Goal: Obtain resource: Download file/media

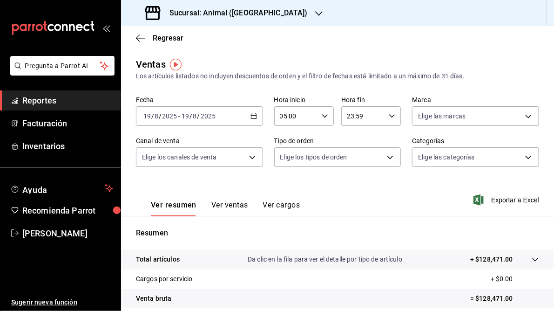
click at [252, 119] on \(Stroke\) "button" at bounding box center [254, 116] width 6 height 5
click at [254, 116] on icon "button" at bounding box center [254, 116] width 7 height 7
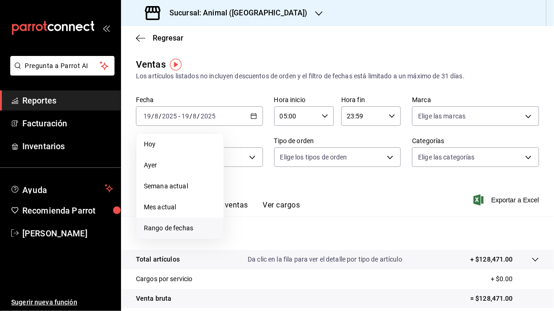
click at [163, 230] on span "Rango de fechas" at bounding box center [180, 228] width 72 height 10
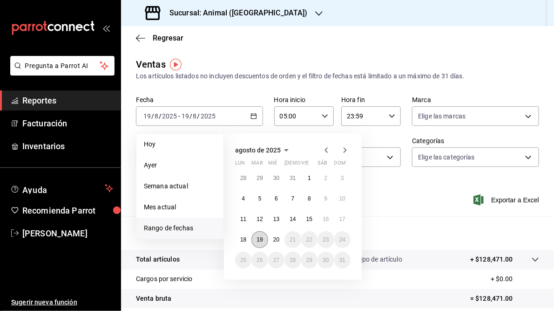
click at [260, 240] on abbr "19" at bounding box center [260, 239] width 6 height 7
click at [277, 244] on button "20" at bounding box center [276, 239] width 16 height 17
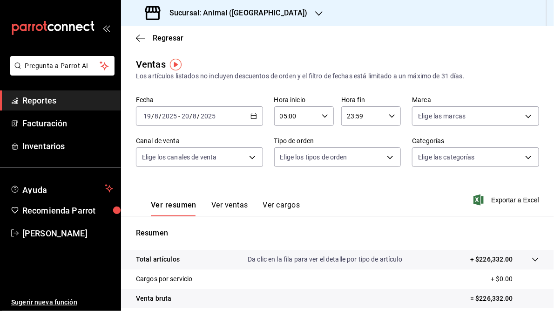
click at [389, 115] on \(Stroke\) "button" at bounding box center [392, 115] width 6 height 3
click at [354, 158] on span "05" at bounding box center [353, 154] width 14 height 7
type input "05:59"
click at [272, 8] on div at bounding box center [277, 155] width 554 height 311
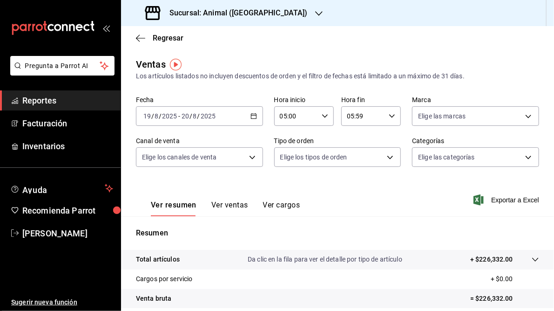
click at [315, 14] on icon "button" at bounding box center [318, 13] width 7 height 7
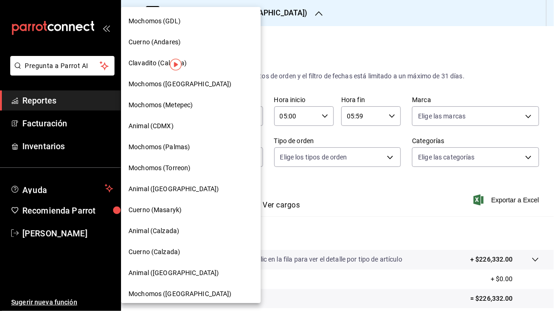
click at [168, 20] on span "Mochomos (GDL)" at bounding box center [155, 21] width 52 height 10
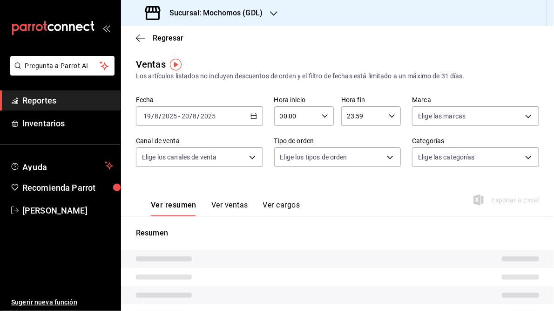
type input "05:00"
type input "05:59"
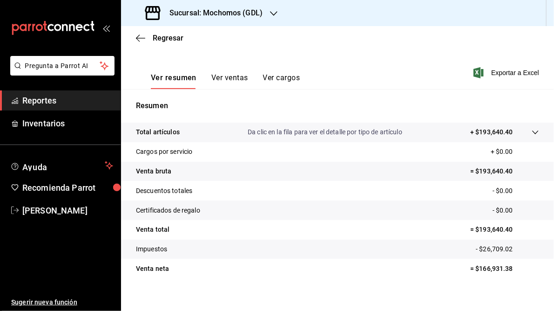
scroll to position [135, 0]
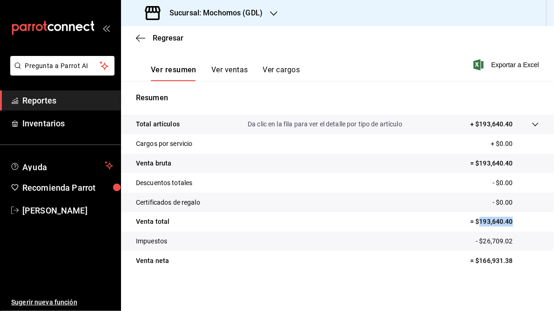
drag, startPoint x: 474, startPoint y: 221, endPoint x: 512, endPoint y: 223, distance: 37.3
click at [512, 223] on p "= $193,640.40" at bounding box center [504, 222] width 69 height 10
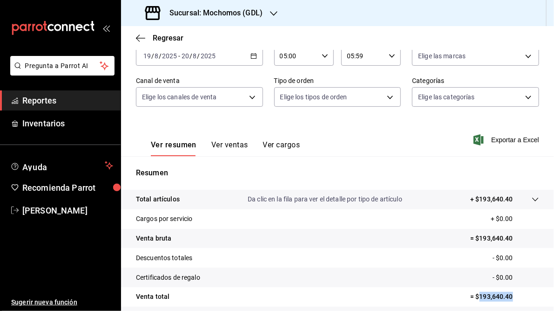
scroll to position [0, 0]
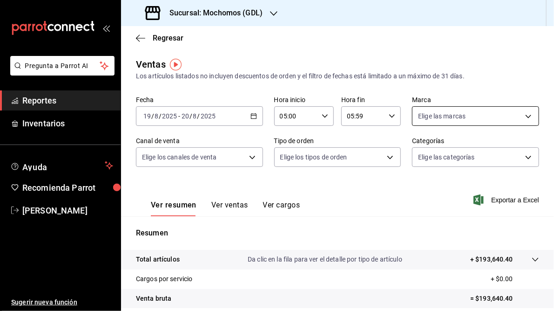
click at [522, 119] on body "Pregunta a Parrot AI Reportes Inventarios Ayuda Recomienda Parrot [PERSON_NAME]…" at bounding box center [277, 155] width 554 height 311
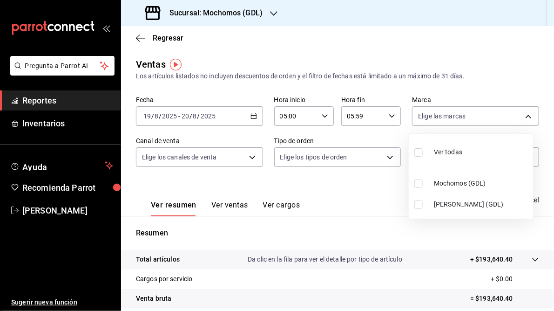
drag, startPoint x: 434, startPoint y: 199, endPoint x: 547, endPoint y: 200, distance: 112.7
click at [434, 199] on span "[PERSON_NAME] (GDL)" at bounding box center [481, 204] width 95 height 10
type input "9cac9703-0c5a-4d8b-addd-5b6b571d65b9"
checkbox input "true"
click at [350, 200] on div at bounding box center [277, 155] width 554 height 311
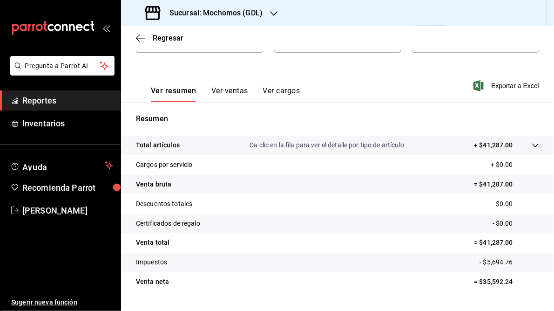
scroll to position [135, 0]
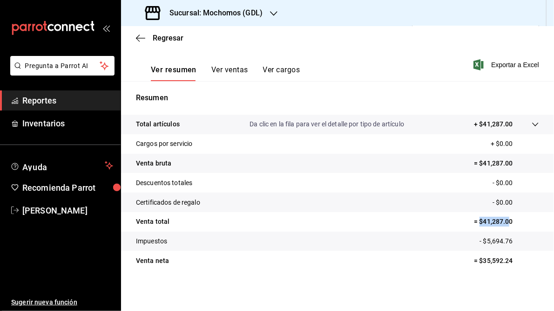
drag, startPoint x: 475, startPoint y: 220, endPoint x: 506, endPoint y: 222, distance: 30.3
click at [506, 222] on p "= $41,287.00" at bounding box center [506, 222] width 65 height 10
drag, startPoint x: 506, startPoint y: 222, endPoint x: 433, endPoint y: 232, distance: 73.8
click at [424, 234] on tr "Impuestos - $5,694.76" at bounding box center [337, 241] width 433 height 20
drag, startPoint x: 478, startPoint y: 222, endPoint x: 512, endPoint y: 222, distance: 33.5
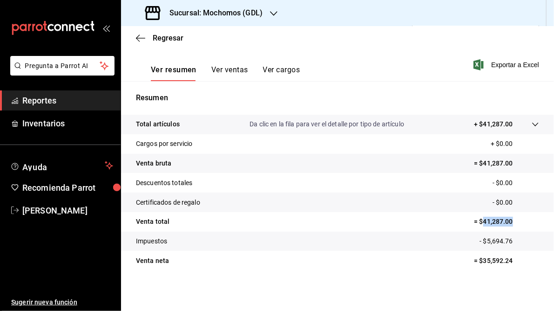
click at [512, 222] on p "= $41,287.00" at bounding box center [506, 222] width 65 height 10
drag, startPoint x: 512, startPoint y: 222, endPoint x: 489, endPoint y: 221, distance: 22.4
copy p "41,287.00"
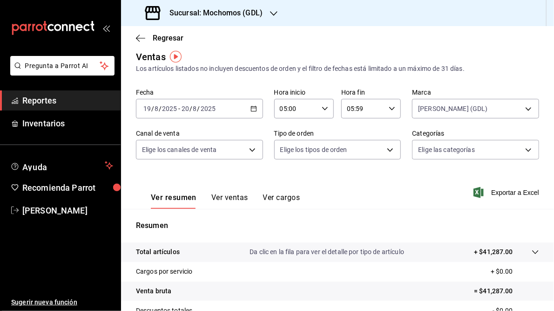
scroll to position [0, 0]
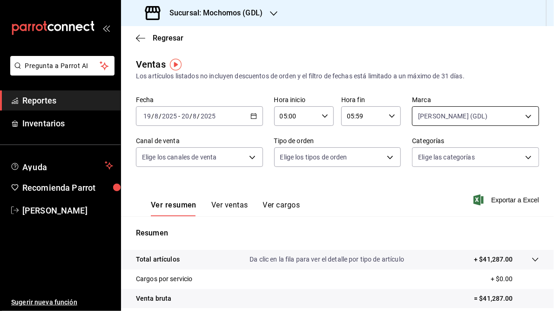
click at [521, 119] on body "Pregunta a Parrot AI Reportes Inventarios Ayuda Recomienda Parrot [PERSON_NAME]…" at bounding box center [277, 155] width 554 height 311
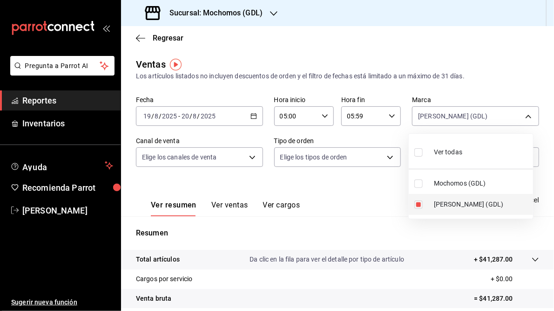
click at [424, 207] on label at bounding box center [420, 204] width 12 height 8
click at [423, 207] on input "checkbox" at bounding box center [418, 204] width 8 height 8
checkbox input "true"
type input "9cac9703-0c5a-4d8b-addd-5b6b571d65b9"
click at [419, 203] on input "checkbox" at bounding box center [418, 204] width 8 height 8
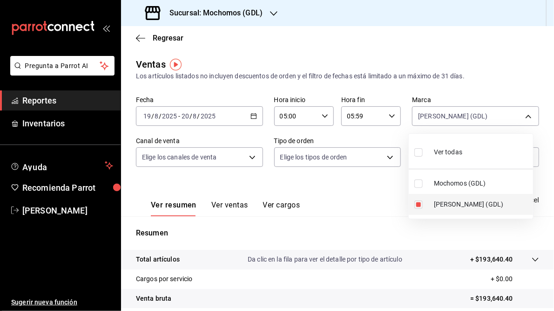
checkbox input "false"
click at [417, 187] on li "Mochomos (GDL)" at bounding box center [471, 183] width 124 height 21
type input "36c25d4a-7cb0-456c-a434-e981d54830bc"
drag, startPoint x: 420, startPoint y: 182, endPoint x: 427, endPoint y: 197, distance: 17.1
click at [424, 182] on label at bounding box center [420, 183] width 12 height 8
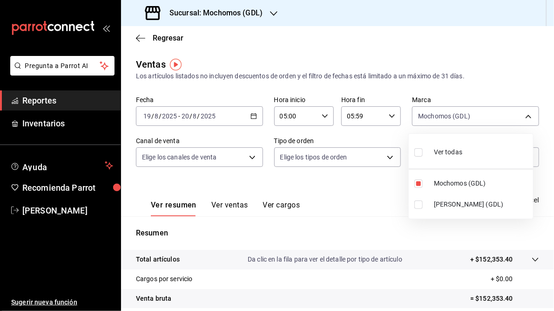
click at [423, 182] on input "checkbox" at bounding box center [418, 183] width 8 height 8
checkbox input "true"
type input "36c25d4a-7cb0-456c-a434-e981d54830bc"
click at [367, 205] on div at bounding box center [277, 155] width 554 height 311
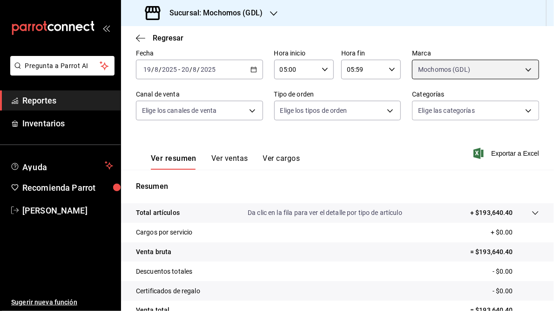
scroll to position [135, 0]
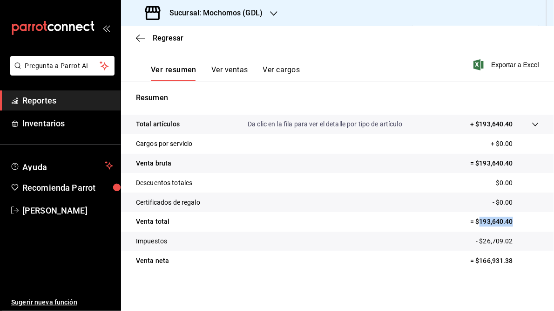
drag, startPoint x: 474, startPoint y: 221, endPoint x: 515, endPoint y: 223, distance: 40.6
click at [515, 223] on p "= $193,640.40" at bounding box center [504, 222] width 69 height 10
drag, startPoint x: 515, startPoint y: 223, endPoint x: 490, endPoint y: 222, distance: 24.7
copy p "193,640.40"
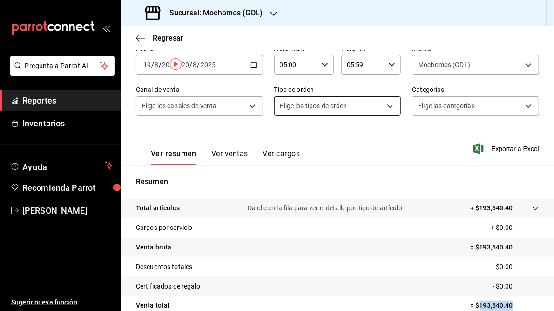
scroll to position [0, 0]
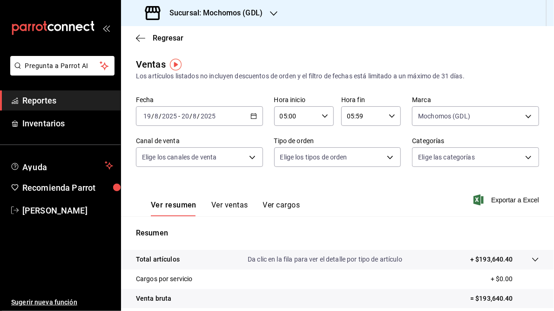
click at [202, 11] on h3 "Sucursal: Mochomos (GDL)" at bounding box center [212, 12] width 101 height 11
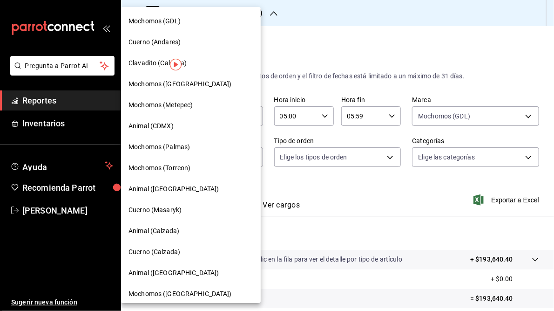
click at [166, 42] on span "Cuerno (Andares)" at bounding box center [155, 42] width 52 height 10
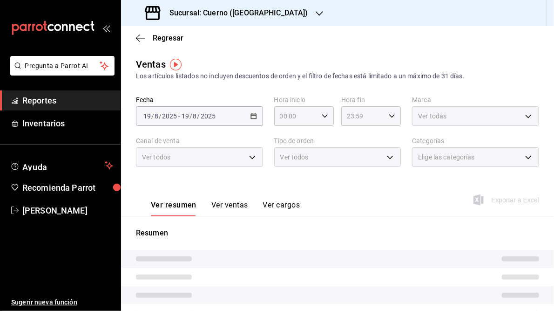
type input "05:00"
type input "05:59"
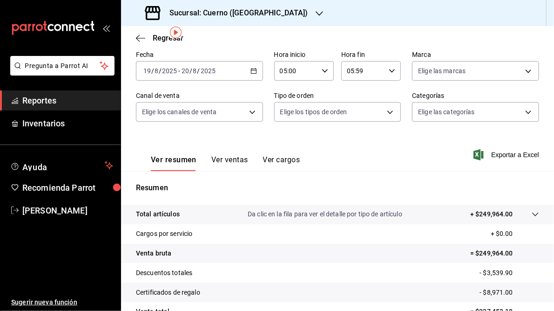
scroll to position [112, 0]
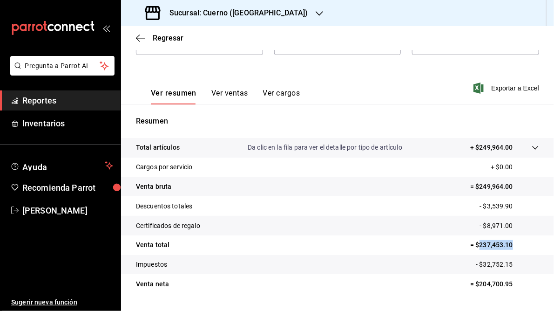
drag, startPoint x: 475, startPoint y: 245, endPoint x: 508, endPoint y: 244, distance: 33.5
click at [508, 244] on p "= $237,453.10" at bounding box center [504, 245] width 69 height 10
drag, startPoint x: 508, startPoint y: 244, endPoint x: 487, endPoint y: 248, distance: 22.2
copy p "237,453.10"
click at [221, 13] on h3 "Sucursal: Cuerno ([GEOGRAPHIC_DATA])" at bounding box center [235, 12] width 146 height 11
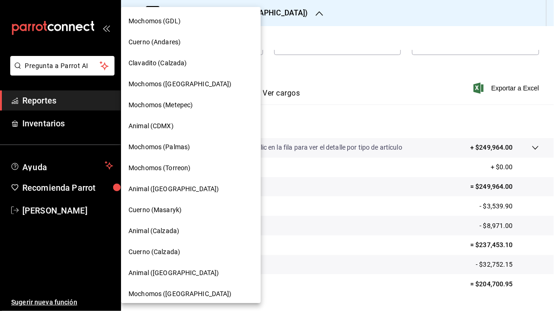
click at [158, 64] on span "Clavadito (Calzada)" at bounding box center [158, 63] width 59 height 10
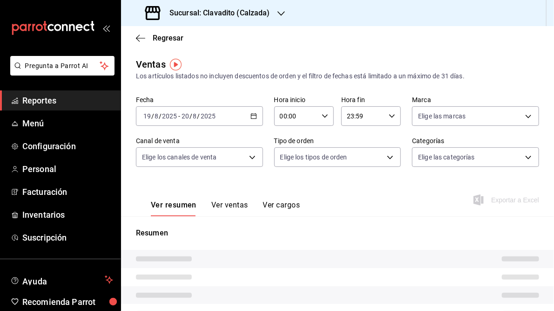
type input "05:00"
type input "05:59"
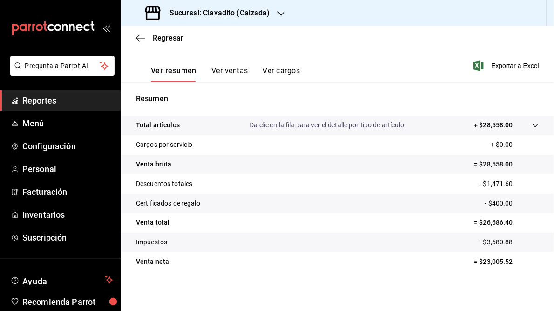
scroll to position [135, 0]
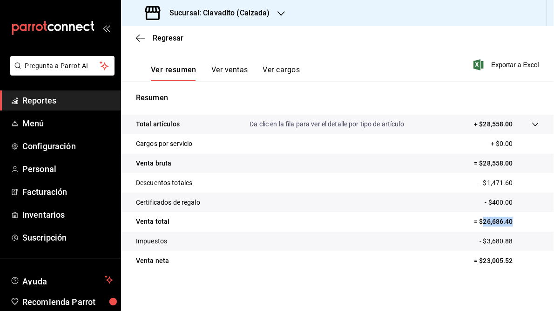
drag, startPoint x: 479, startPoint y: 221, endPoint x: 510, endPoint y: 224, distance: 31.3
click at [510, 224] on p "= $26,686.40" at bounding box center [506, 222] width 65 height 10
drag, startPoint x: 510, startPoint y: 224, endPoint x: 494, endPoint y: 224, distance: 16.3
copy p "26,686.40"
click at [278, 11] on icon "button" at bounding box center [281, 13] width 7 height 7
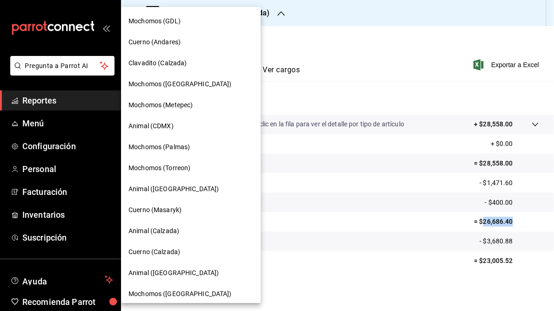
click at [152, 83] on span "Mochomos ([GEOGRAPHIC_DATA])" at bounding box center [180, 84] width 103 height 10
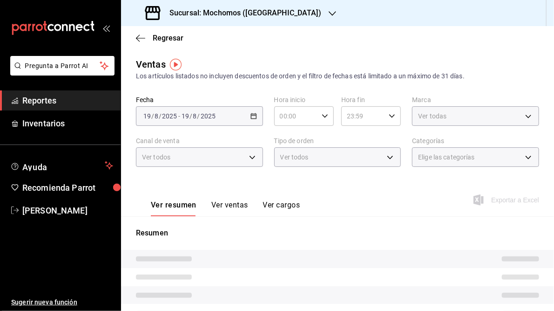
type input "05:00"
type input "05:59"
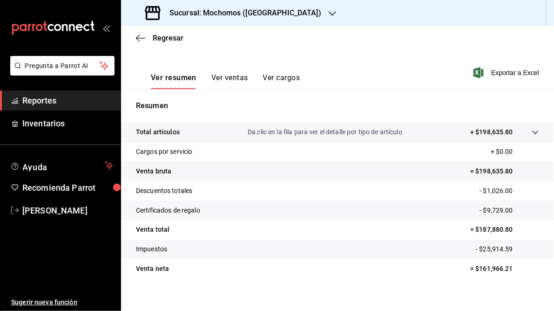
scroll to position [135, 0]
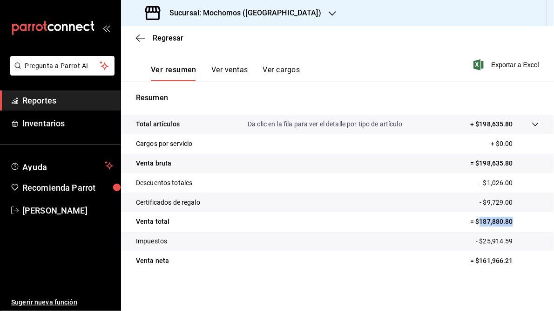
drag, startPoint x: 474, startPoint y: 220, endPoint x: 508, endPoint y: 224, distance: 34.2
click at [508, 224] on p "= $187,880.80" at bounding box center [504, 222] width 69 height 10
drag, startPoint x: 508, startPoint y: 224, endPoint x: 495, endPoint y: 224, distance: 12.6
copy p "187,880.80"
click at [329, 13] on icon "button" at bounding box center [332, 13] width 7 height 7
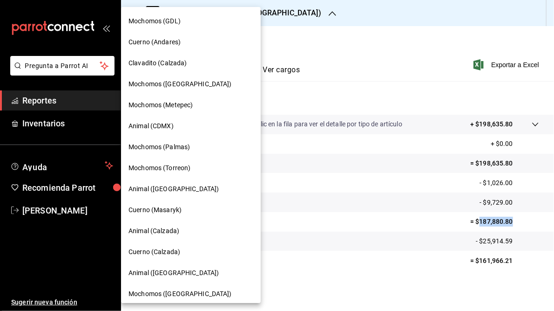
click at [159, 107] on span "Mochomos (Metepec)" at bounding box center [161, 105] width 64 height 10
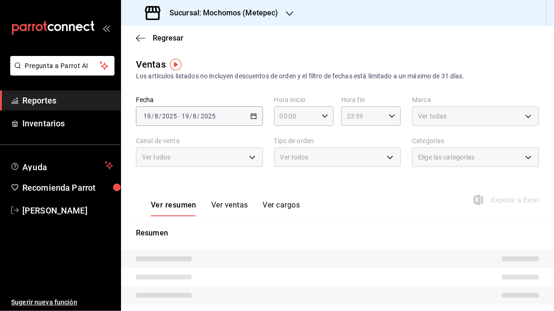
type input "05:00"
type input "05:59"
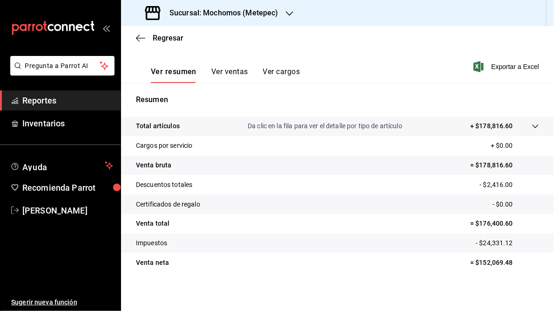
scroll to position [135, 0]
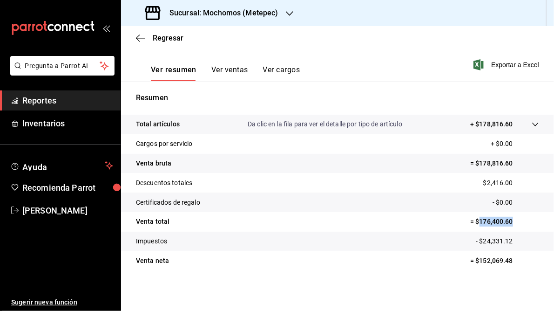
drag, startPoint x: 474, startPoint y: 220, endPoint x: 516, endPoint y: 222, distance: 41.9
click at [516, 222] on p "= $176,400.60" at bounding box center [504, 222] width 69 height 10
drag, startPoint x: 516, startPoint y: 222, endPoint x: 497, endPoint y: 222, distance: 19.1
copy p "176,400.60"
click at [252, 13] on h3 "Sucursal: Mochomos (Metepec)" at bounding box center [220, 12] width 116 height 11
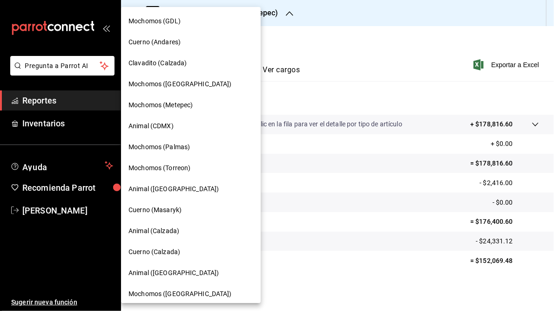
click at [160, 125] on span "Animal (CDMX)" at bounding box center [151, 126] width 45 height 10
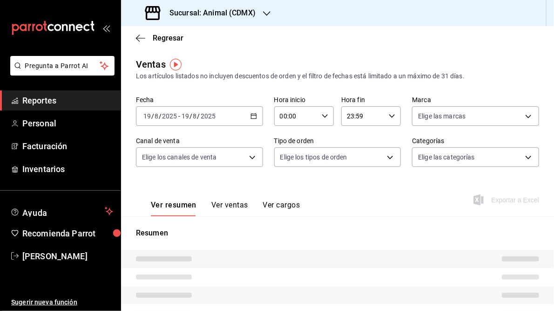
type input "05:00"
type input "05:59"
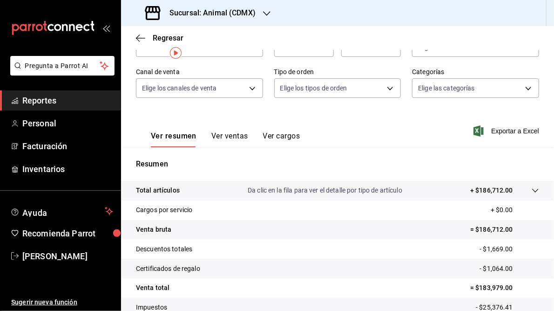
scroll to position [135, 0]
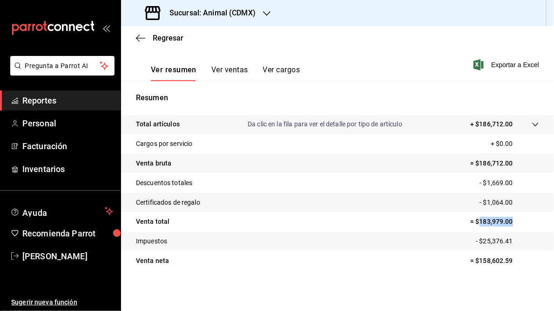
drag, startPoint x: 474, startPoint y: 222, endPoint x: 510, endPoint y: 222, distance: 36.3
click at [510, 222] on p "= $183,979.00" at bounding box center [504, 222] width 69 height 10
drag, startPoint x: 510, startPoint y: 222, endPoint x: 496, endPoint y: 221, distance: 14.0
copy p "183,979.00"
click at [191, 13] on h3 "Sucursal: Animal (CDMX)" at bounding box center [209, 12] width 94 height 11
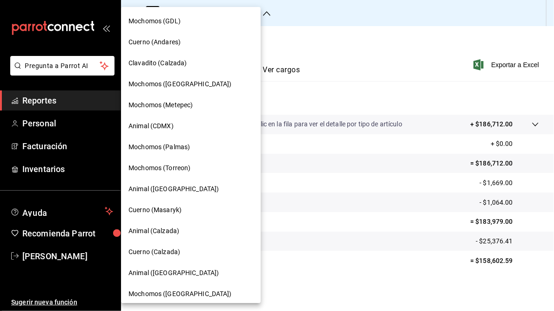
click at [167, 150] on span "Mochomos (Palmas)" at bounding box center [159, 147] width 61 height 10
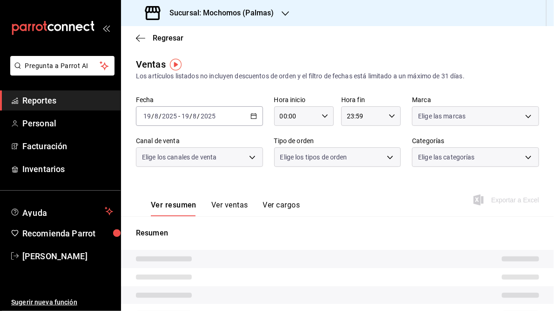
type input "05:00"
type input "05:59"
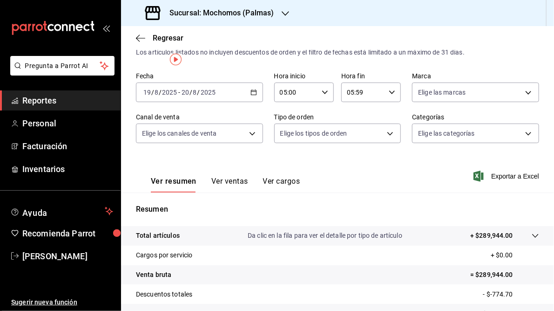
scroll to position [112, 0]
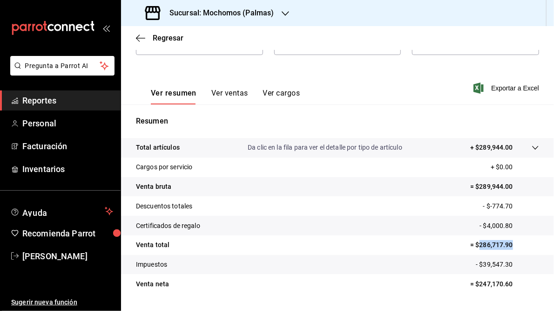
drag, startPoint x: 474, startPoint y: 245, endPoint x: 506, endPoint y: 248, distance: 31.8
click at [506, 248] on p "= $286,717.90" at bounding box center [504, 245] width 69 height 10
drag, startPoint x: 506, startPoint y: 248, endPoint x: 496, endPoint y: 248, distance: 9.3
copy p "286,717.90"
click at [243, 12] on h3 "Sucursal: Mochomos (Palmas)" at bounding box center [218, 12] width 112 height 11
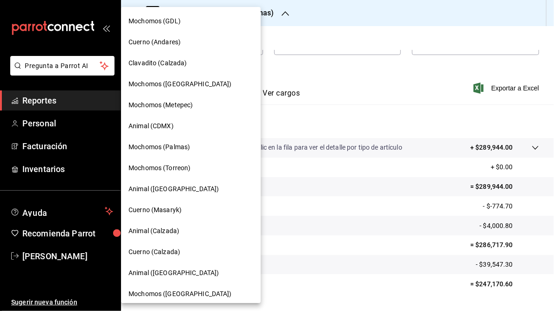
click at [154, 168] on span "Mochomos (Torreon)" at bounding box center [160, 168] width 62 height 10
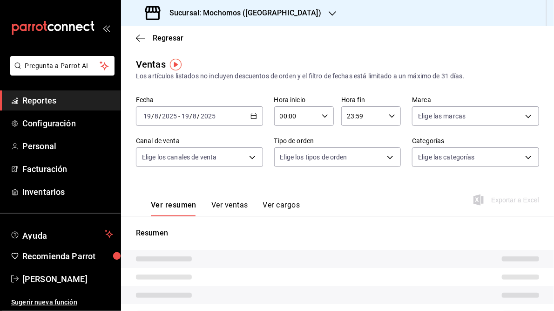
type input "05:00"
type input "05:59"
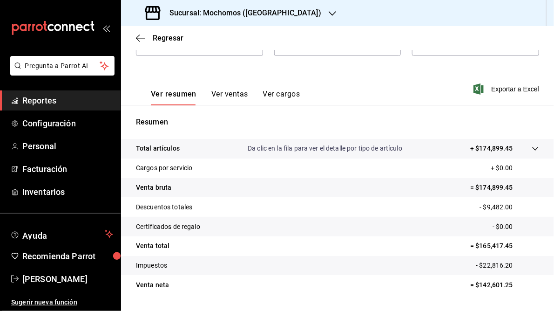
scroll to position [112, 0]
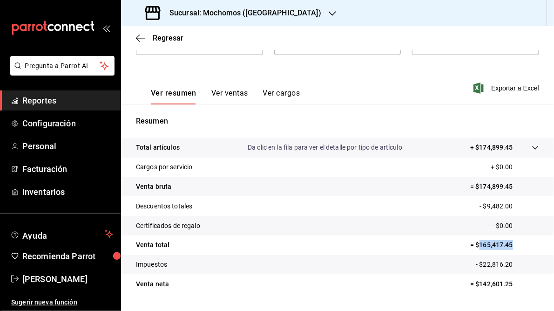
drag, startPoint x: 475, startPoint y: 245, endPoint x: 513, endPoint y: 245, distance: 37.7
click at [513, 245] on p "= $165,417.45" at bounding box center [504, 245] width 69 height 10
drag, startPoint x: 513, startPoint y: 245, endPoint x: 497, endPoint y: 245, distance: 16.3
copy p "165,417.45"
click at [239, 15] on h3 "Sucursal: Mochomos ([GEOGRAPHIC_DATA])" at bounding box center [241, 12] width 159 height 11
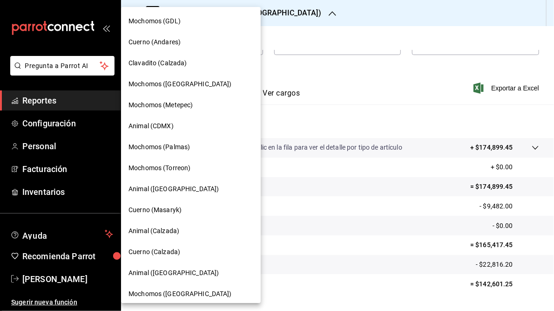
click at [162, 190] on span "Animal ([GEOGRAPHIC_DATA])" at bounding box center [174, 189] width 90 height 10
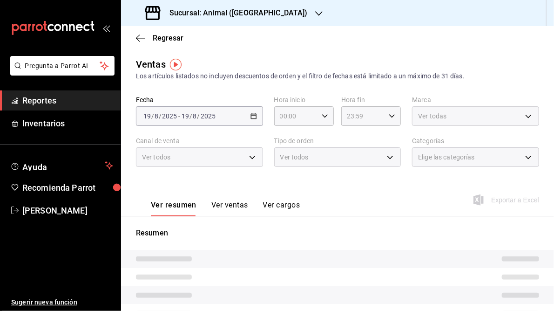
type input "05:00"
type input "05:59"
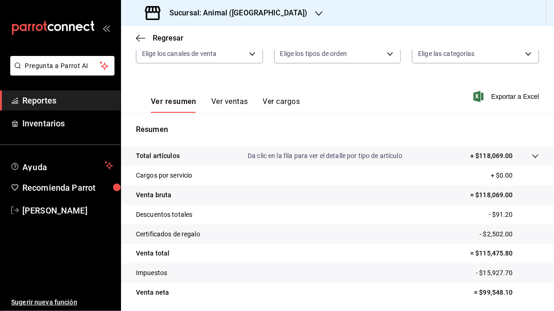
scroll to position [135, 0]
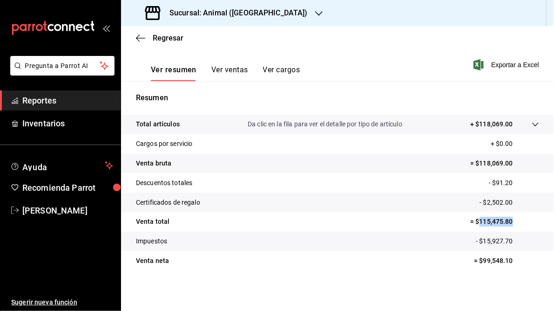
drag, startPoint x: 474, startPoint y: 220, endPoint x: 523, endPoint y: 222, distance: 48.9
click at [523, 222] on p "= $115,475.80" at bounding box center [504, 222] width 69 height 10
drag, startPoint x: 523, startPoint y: 222, endPoint x: 491, endPoint y: 224, distance: 31.7
copy p "115,475.80"
click at [233, 11] on h3 "Sucursal: Animal ([GEOGRAPHIC_DATA])" at bounding box center [235, 12] width 146 height 11
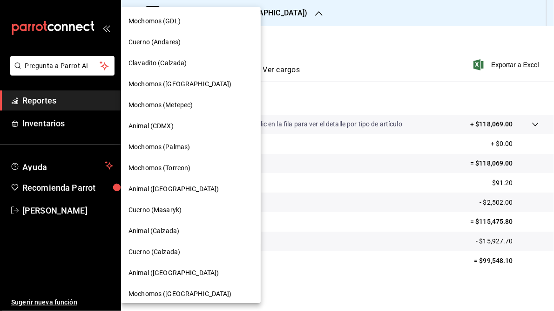
click at [402, 49] on div at bounding box center [277, 155] width 554 height 311
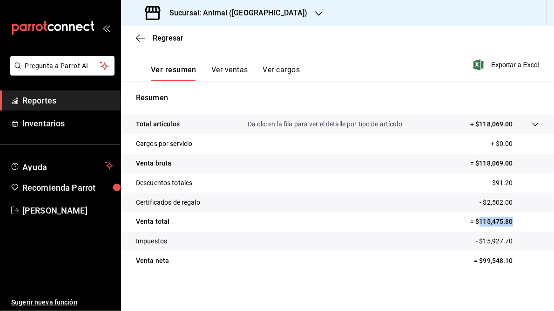
drag, startPoint x: 474, startPoint y: 221, endPoint x: 515, endPoint y: 221, distance: 41.4
click at [515, 221] on p "= $115,475.80" at bounding box center [504, 222] width 69 height 10
drag, startPoint x: 515, startPoint y: 221, endPoint x: 486, endPoint y: 222, distance: 29.4
click at [262, 11] on div "Sucursal: Animal ([GEOGRAPHIC_DATA])" at bounding box center [228, 13] width 198 height 26
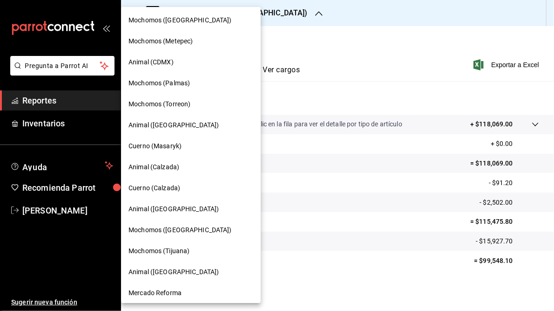
scroll to position [68, 0]
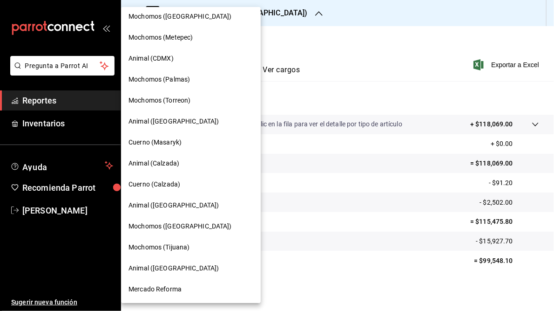
click at [154, 139] on span "Cuerno (Masaryk)" at bounding box center [155, 142] width 53 height 10
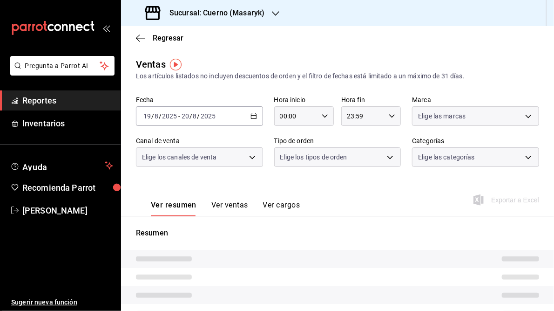
type input "05:00"
type input "05:59"
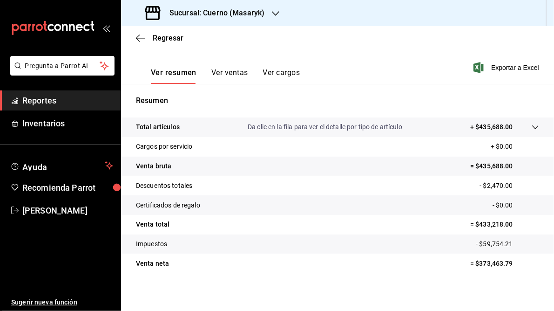
scroll to position [135, 0]
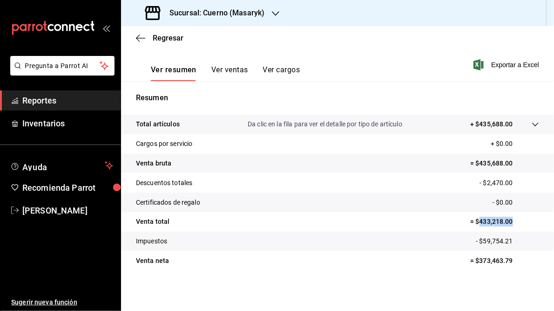
drag, startPoint x: 474, startPoint y: 221, endPoint x: 509, endPoint y: 223, distance: 35.4
click at [509, 223] on p "= $433,218.00" at bounding box center [504, 222] width 69 height 10
drag, startPoint x: 509, startPoint y: 223, endPoint x: 494, endPoint y: 222, distance: 15.8
click at [199, 14] on h3 "Sucursal: Cuerno (Masaryk)" at bounding box center [213, 12] width 102 height 11
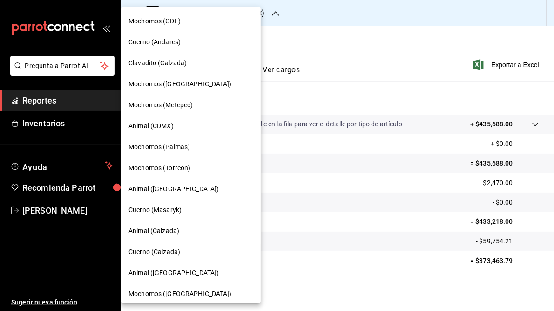
click at [144, 231] on span "Animal (Calzada)" at bounding box center [154, 231] width 51 height 10
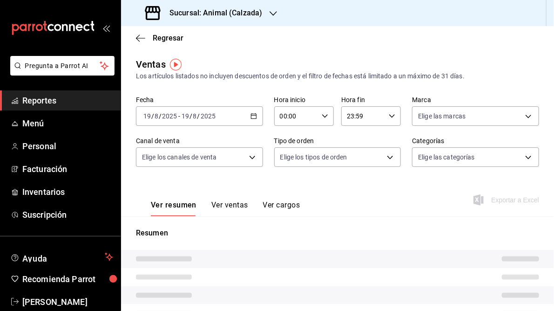
type input "05:00"
type input "05:59"
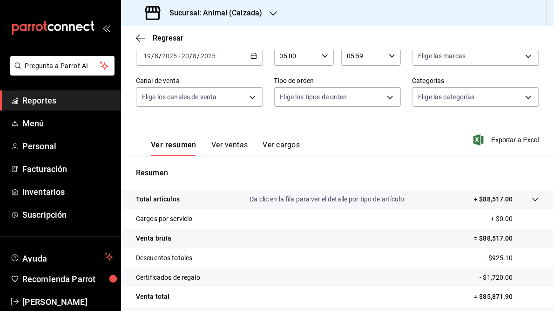
scroll to position [112, 0]
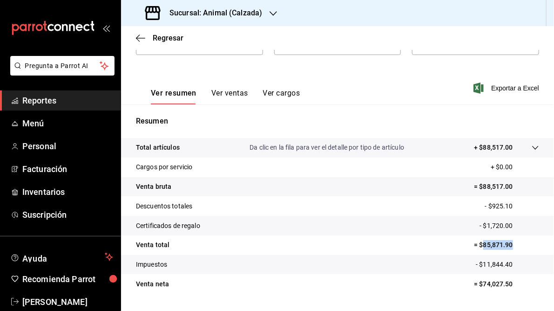
drag, startPoint x: 477, startPoint y: 245, endPoint x: 509, endPoint y: 245, distance: 32.1
click at [509, 245] on p "= $85,871.90" at bounding box center [506, 245] width 65 height 10
drag, startPoint x: 509, startPoint y: 245, endPoint x: 491, endPoint y: 246, distance: 18.2
click at [212, 13] on h3 "Sucursal: Animal (Calzada)" at bounding box center [212, 12] width 100 height 11
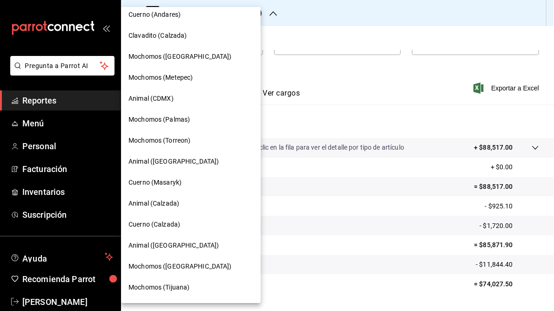
scroll to position [68, 0]
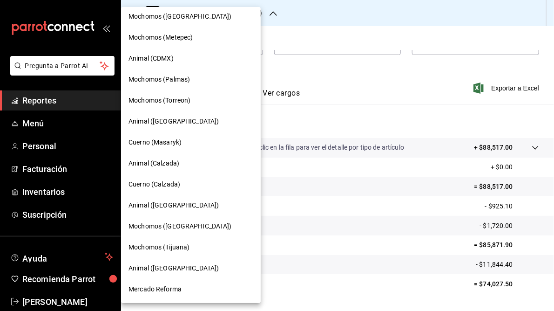
click at [160, 184] on span "Cuerno (Calzada)" at bounding box center [155, 184] width 52 height 10
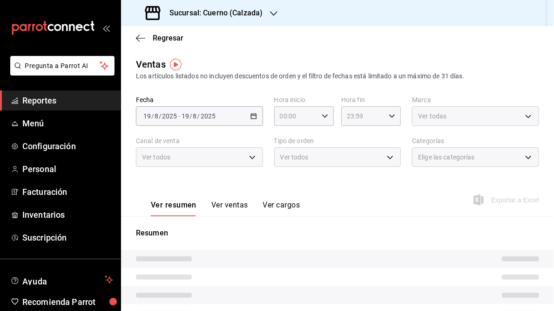
type input "05:00"
type input "05:59"
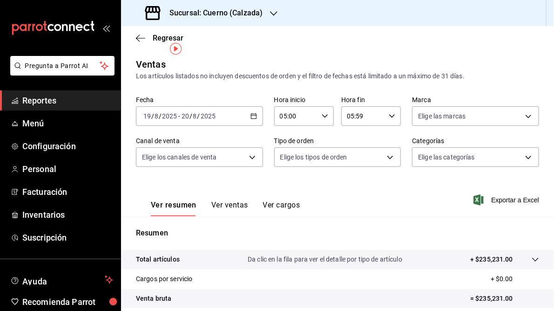
scroll to position [112, 0]
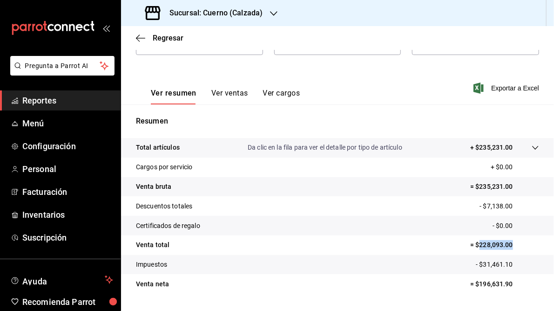
drag, startPoint x: 474, startPoint y: 244, endPoint x: 508, endPoint y: 243, distance: 34.0
click at [508, 243] on p "= $228,093.00" at bounding box center [504, 245] width 69 height 10
drag, startPoint x: 508, startPoint y: 243, endPoint x: 494, endPoint y: 244, distance: 14.5
click at [236, 13] on h3 "Sucursal: Cuerno (Calzada)" at bounding box center [212, 12] width 101 height 11
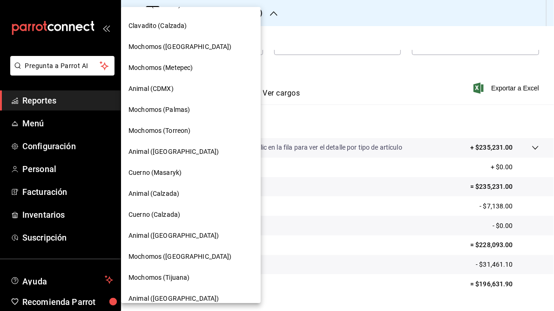
scroll to position [68, 0]
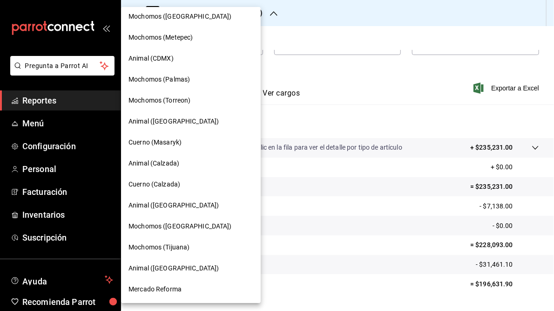
click at [165, 210] on div "Animal ([GEOGRAPHIC_DATA])" at bounding box center [191, 205] width 140 height 21
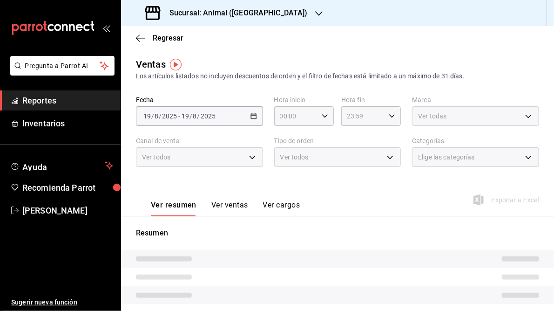
type input "05:00"
type input "05:59"
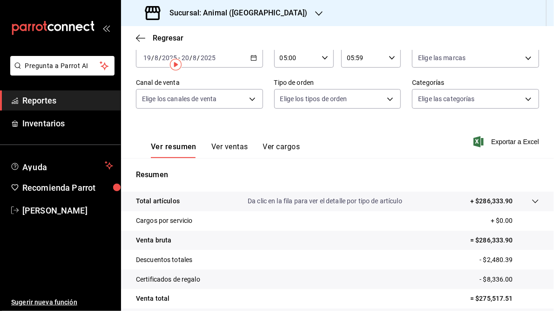
scroll to position [112, 0]
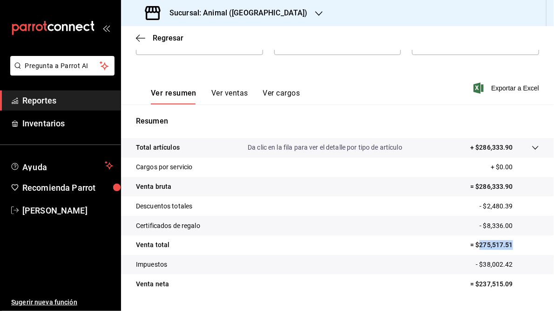
drag, startPoint x: 474, startPoint y: 245, endPoint x: 510, endPoint y: 245, distance: 36.3
click at [510, 245] on p "= $275,517.51" at bounding box center [504, 245] width 69 height 10
drag, startPoint x: 510, startPoint y: 245, endPoint x: 492, endPoint y: 246, distance: 18.2
click at [201, 8] on h3 "Sucursal: Animal ([GEOGRAPHIC_DATA])" at bounding box center [235, 12] width 146 height 11
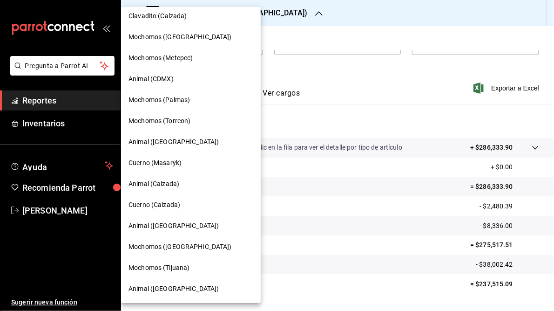
scroll to position [68, 0]
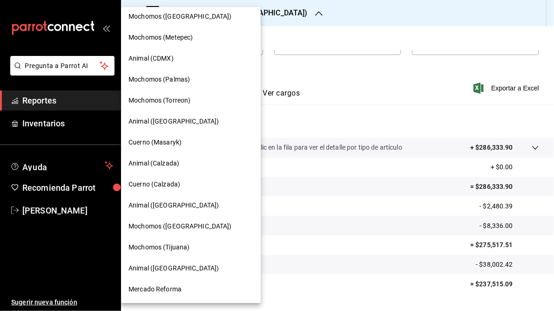
click at [175, 227] on span "Mochomos ([GEOGRAPHIC_DATA])" at bounding box center [180, 226] width 103 height 10
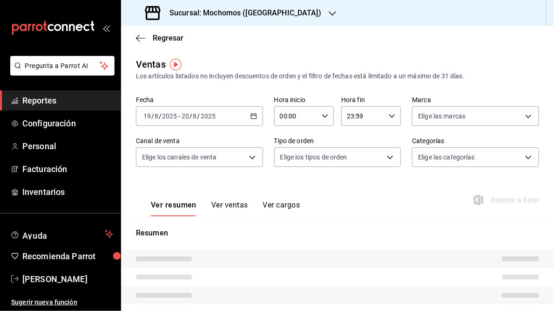
type input "05:00"
type input "05:59"
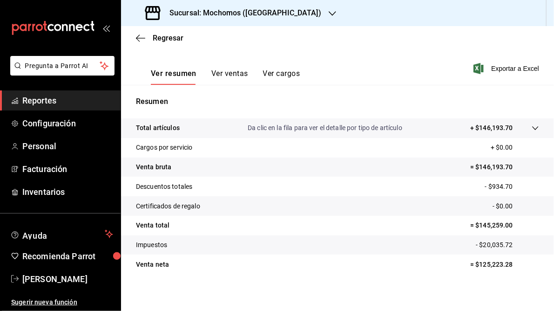
scroll to position [135, 0]
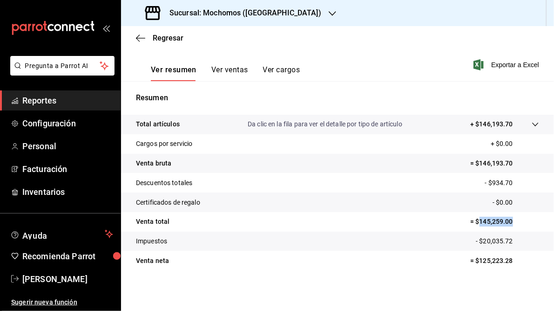
drag, startPoint x: 474, startPoint y: 221, endPoint x: 510, endPoint y: 220, distance: 35.9
click at [510, 220] on p "= $145,259.00" at bounding box center [504, 222] width 69 height 10
drag, startPoint x: 510, startPoint y: 220, endPoint x: 496, endPoint y: 221, distance: 14.0
click at [261, 10] on h3 "Sucursal: Mochomos ([GEOGRAPHIC_DATA])" at bounding box center [241, 12] width 159 height 11
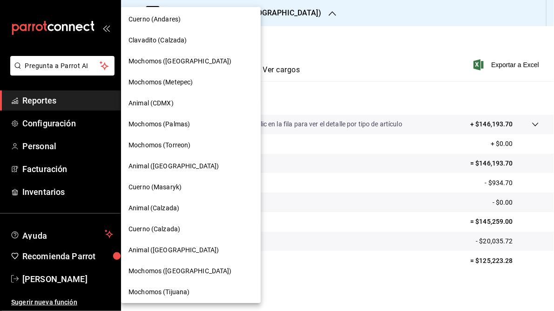
scroll to position [68, 0]
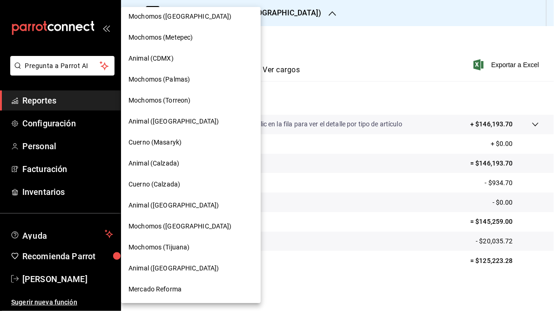
click at [168, 247] on span "Mochomos (Tijuana)" at bounding box center [159, 247] width 61 height 10
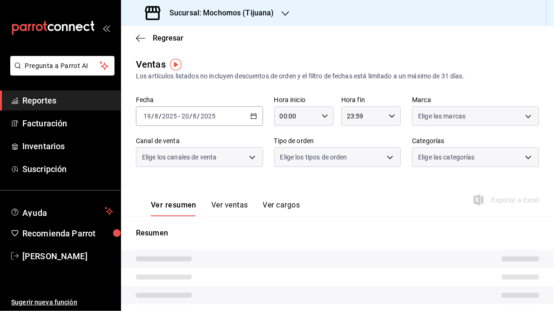
type input "05:00"
type input "05:59"
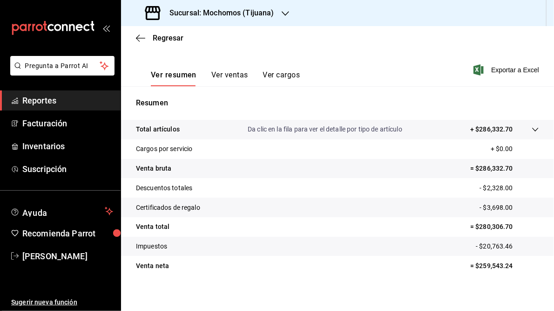
scroll to position [135, 0]
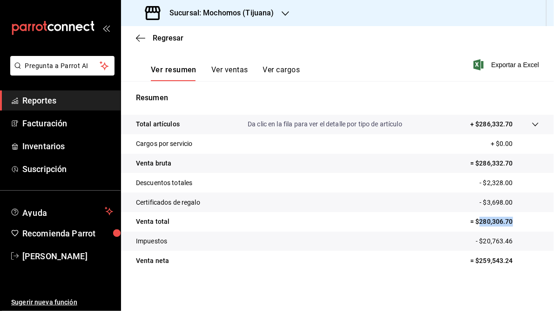
drag, startPoint x: 473, startPoint y: 220, endPoint x: 511, endPoint y: 222, distance: 37.7
click at [511, 222] on p "= $280,306.70" at bounding box center [504, 222] width 69 height 10
drag, startPoint x: 511, startPoint y: 222, endPoint x: 494, endPoint y: 220, distance: 17.3
click at [224, 13] on h3 "Sucursal: Mochomos (Tijuana)" at bounding box center [218, 12] width 112 height 11
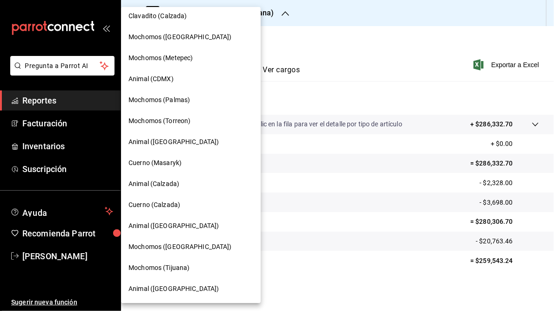
scroll to position [68, 0]
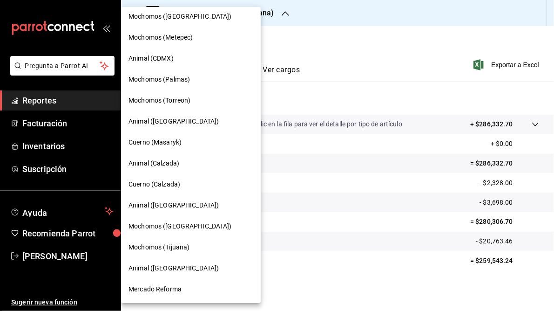
click at [149, 266] on span "Animal ([GEOGRAPHIC_DATA])" at bounding box center [174, 268] width 90 height 10
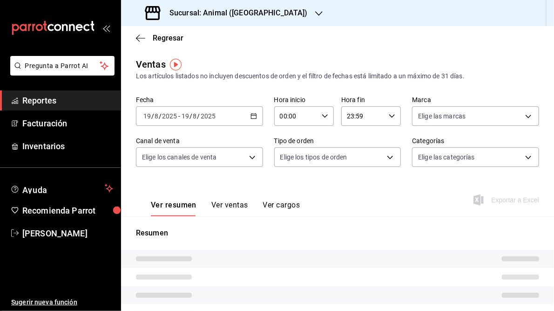
type input "05:00"
type input "05:59"
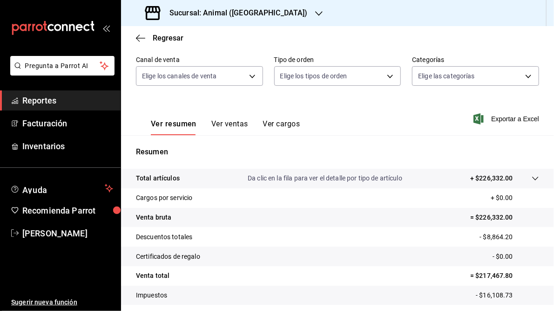
scroll to position [135, 0]
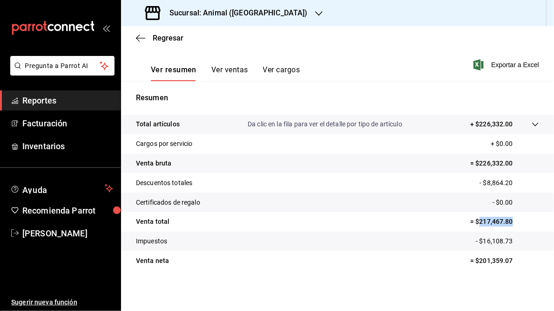
drag, startPoint x: 474, startPoint y: 221, endPoint x: 509, endPoint y: 222, distance: 35.0
click at [509, 222] on p "= $217,467.80" at bounding box center [504, 222] width 69 height 10
drag, startPoint x: 509, startPoint y: 222, endPoint x: 500, endPoint y: 221, distance: 9.4
click at [213, 11] on h3 "Sucursal: Animal ([GEOGRAPHIC_DATA])" at bounding box center [235, 12] width 146 height 11
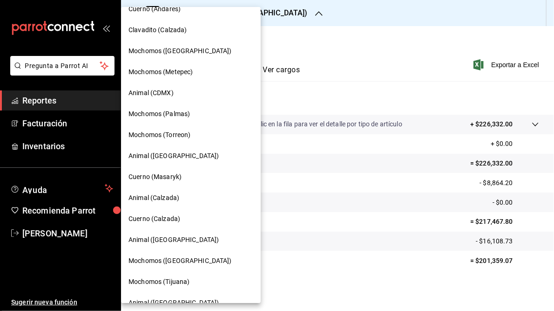
scroll to position [68, 0]
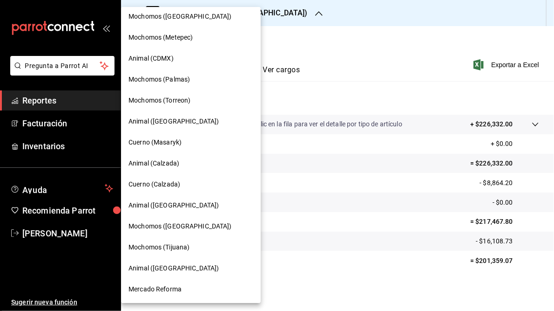
click at [160, 285] on span "Mercado Reforma" at bounding box center [155, 289] width 53 height 10
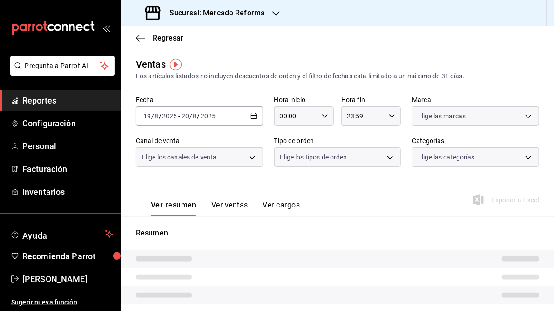
type input "05:00"
type input "05:59"
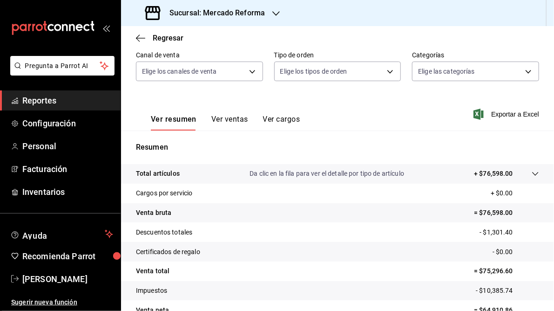
scroll to position [135, 0]
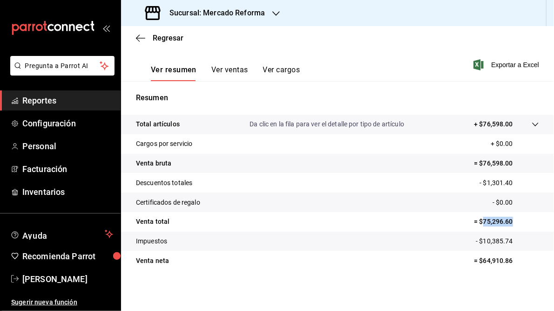
drag, startPoint x: 478, startPoint y: 221, endPoint x: 511, endPoint y: 220, distance: 33.1
click at [511, 220] on p "= $75,296.60" at bounding box center [506, 222] width 65 height 10
drag, startPoint x: 511, startPoint y: 220, endPoint x: 499, endPoint y: 220, distance: 12.1
click at [276, 12] on icon "button" at bounding box center [275, 13] width 7 height 7
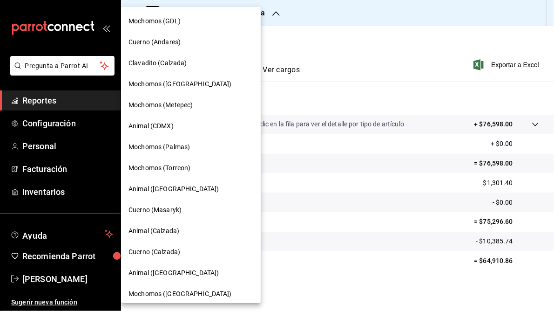
click at [382, 154] on div at bounding box center [277, 155] width 554 height 311
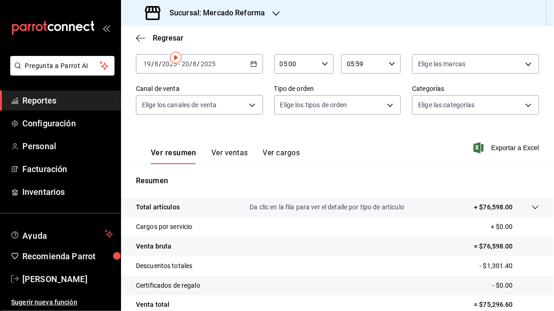
scroll to position [0, 0]
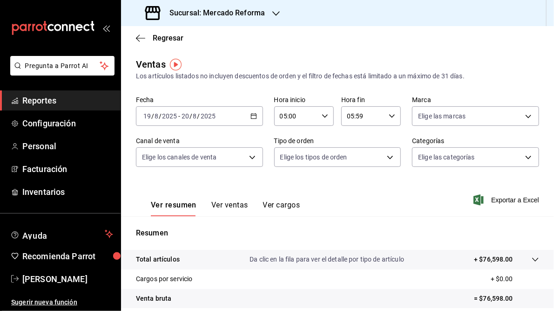
click at [251, 115] on icon "button" at bounding box center [254, 116] width 7 height 7
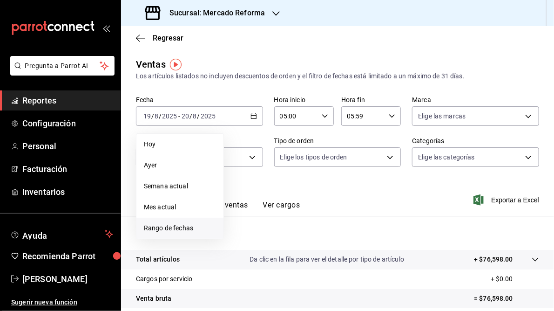
click at [177, 228] on span "Rango de fechas" at bounding box center [180, 228] width 72 height 10
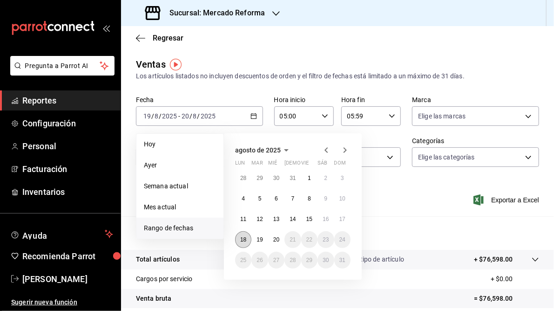
click at [242, 243] on button "18" at bounding box center [243, 239] width 16 height 17
click at [258, 242] on abbr "19" at bounding box center [260, 239] width 6 height 7
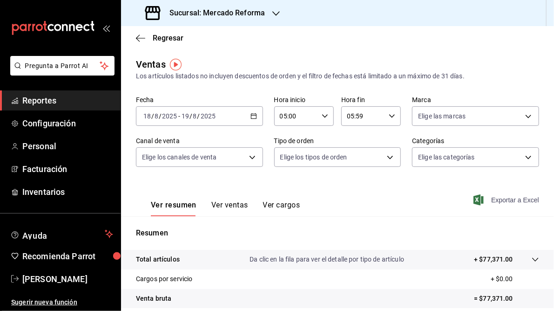
click at [510, 197] on span "Exportar a Excel" at bounding box center [507, 199] width 64 height 11
click at [251, 116] on icon "button" at bounding box center [254, 116] width 7 height 7
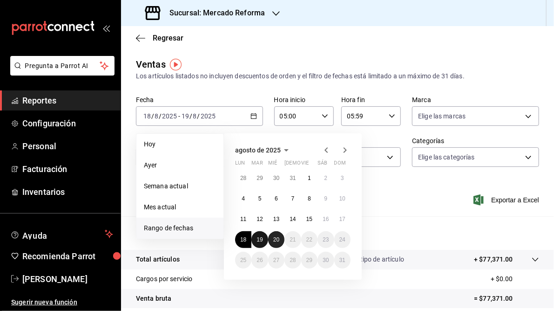
drag, startPoint x: 261, startPoint y: 243, endPoint x: 272, endPoint y: 243, distance: 11.2
click at [261, 243] on button "19" at bounding box center [259, 239] width 16 height 17
click at [275, 242] on button "20" at bounding box center [276, 239] width 16 height 17
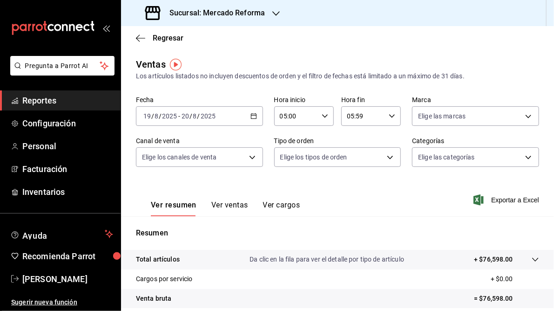
click at [491, 200] on span "Exportar a Excel" at bounding box center [507, 199] width 64 height 11
click at [276, 12] on icon "button" at bounding box center [275, 13] width 7 height 7
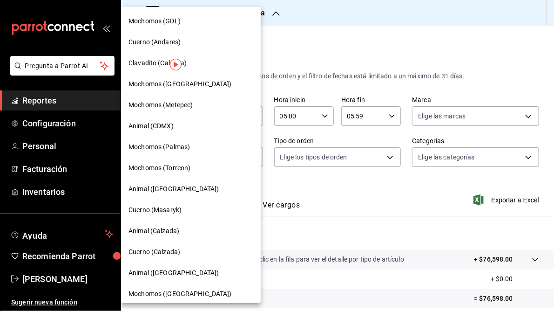
click at [168, 23] on span "Mochomos (GDL)" at bounding box center [155, 21] width 52 height 10
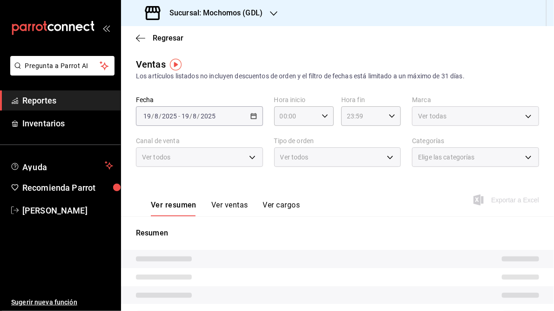
type input "05:00"
type input "05:59"
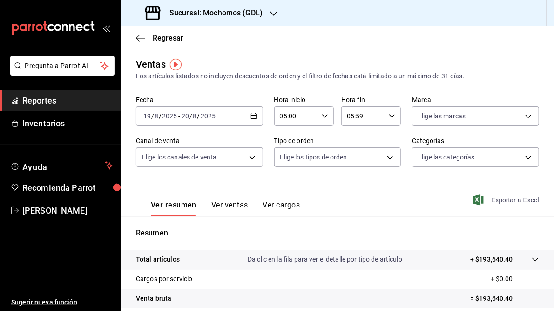
click at [490, 200] on span "Exportar a Excel" at bounding box center [507, 199] width 64 height 11
click at [252, 116] on icon "button" at bounding box center [254, 116] width 7 height 7
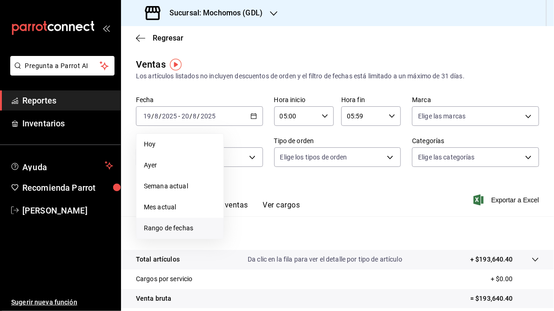
click at [173, 224] on span "Rango de fechas" at bounding box center [180, 228] width 72 height 10
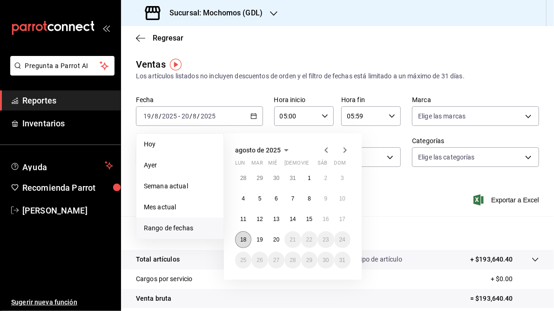
click at [241, 242] on abbr "18" at bounding box center [243, 239] width 6 height 7
click at [261, 241] on abbr "19" at bounding box center [260, 239] width 6 height 7
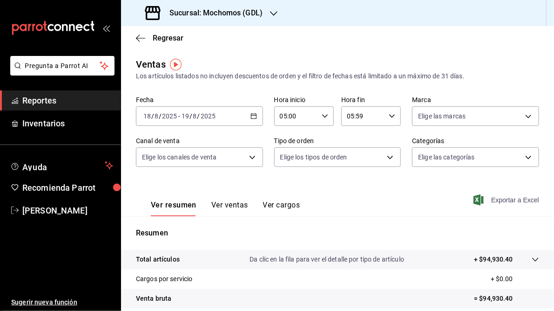
click at [500, 202] on span "Exportar a Excel" at bounding box center [507, 199] width 64 height 11
click at [489, 202] on span "Exportar a Excel" at bounding box center [507, 199] width 64 height 11
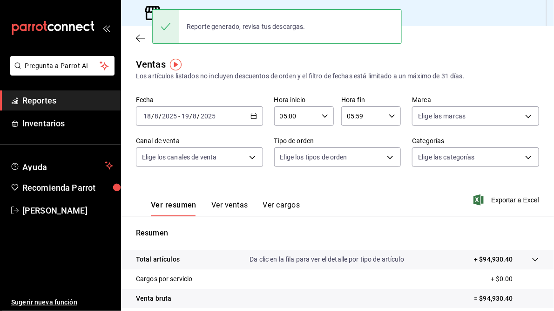
click at [298, 64] on div "Ventas Los artículos listados no incluyen descuentos de orden y el filtro de fe…" at bounding box center [337, 69] width 403 height 24
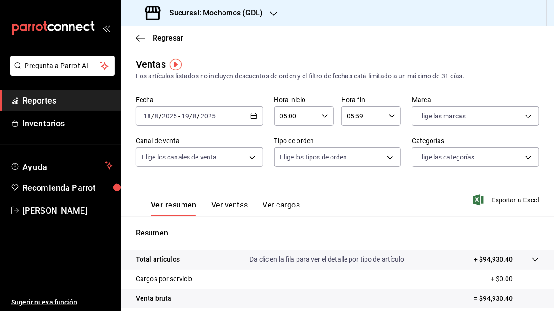
click at [256, 114] on div "[DATE] [DATE] - [DATE] [DATE]" at bounding box center [199, 116] width 127 height 20
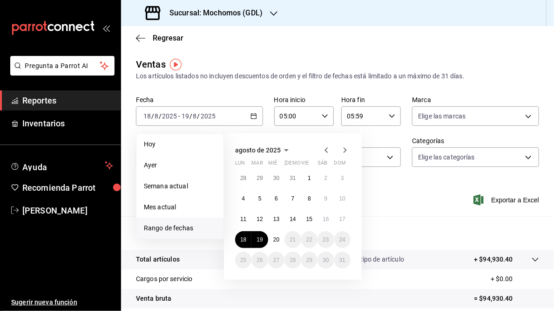
click at [270, 11] on icon "button" at bounding box center [273, 13] width 7 height 7
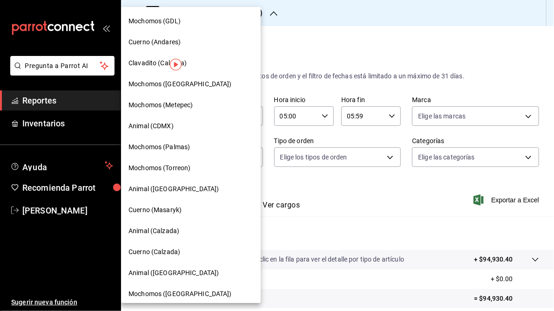
click at [176, 169] on span "Mochomos (Torreon)" at bounding box center [160, 168] width 62 height 10
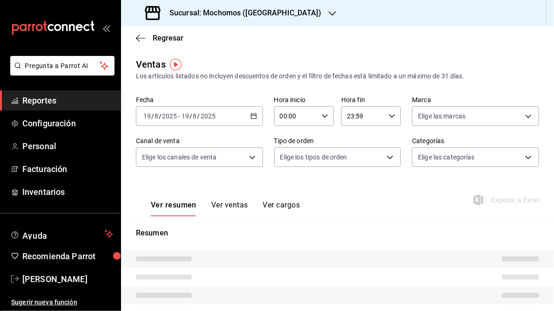
type input "05:00"
type input "05:59"
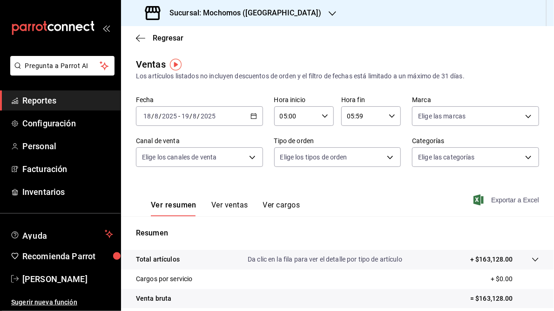
click at [493, 200] on span "Exportar a Excel" at bounding box center [507, 199] width 64 height 11
click at [251, 116] on icon "button" at bounding box center [254, 116] width 7 height 7
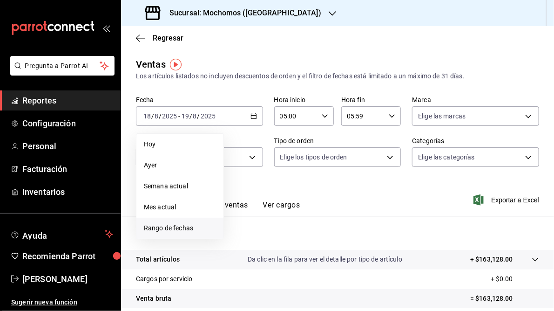
click at [163, 231] on span "Rango de fechas" at bounding box center [180, 228] width 72 height 10
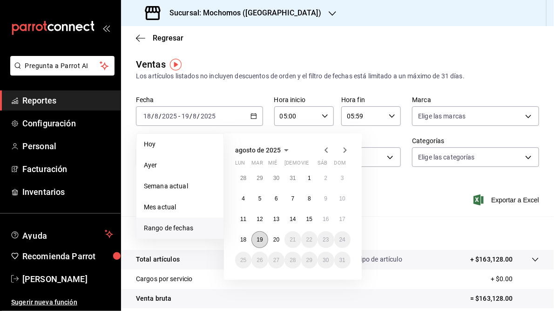
click at [264, 244] on button "19" at bounding box center [259, 239] width 16 height 17
click at [278, 244] on button "20" at bounding box center [276, 239] width 16 height 17
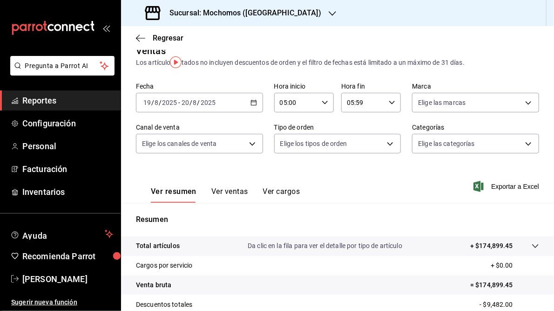
scroll to position [37, 0]
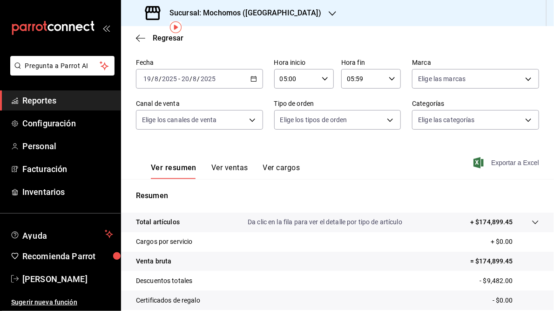
click at [497, 163] on span "Exportar a Excel" at bounding box center [507, 162] width 64 height 11
click at [329, 10] on icon "button" at bounding box center [332, 13] width 7 height 7
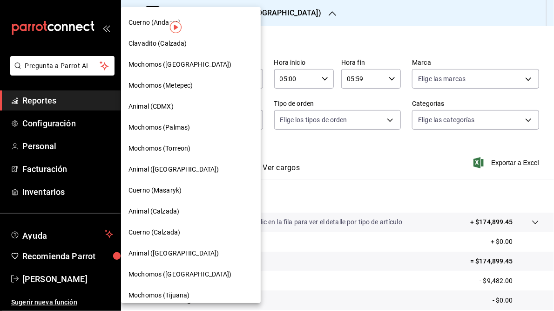
scroll to position [68, 0]
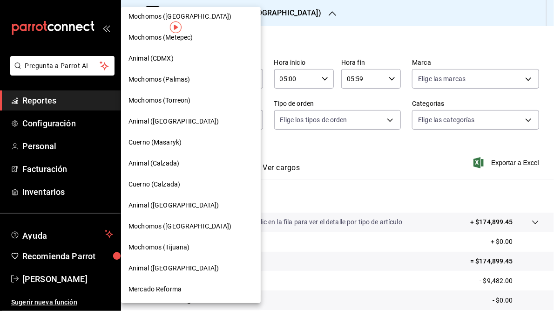
click at [175, 223] on span "Mochomos ([GEOGRAPHIC_DATA])" at bounding box center [180, 226] width 103 height 10
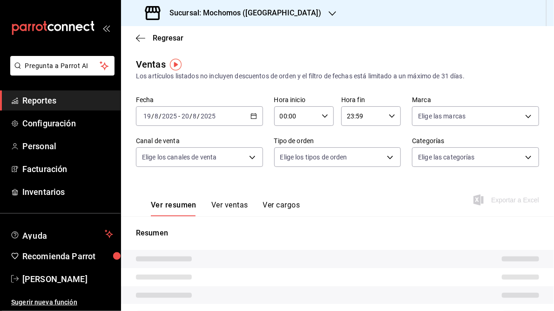
type input "05:00"
type input "05:59"
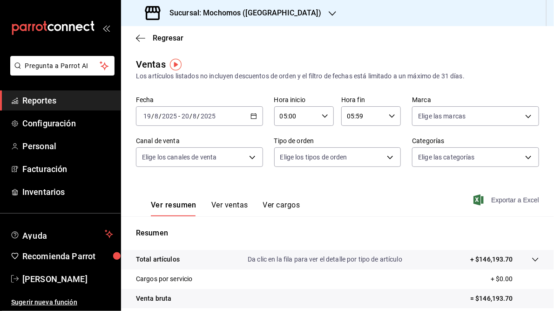
click at [507, 202] on span "Exportar a Excel" at bounding box center [507, 199] width 64 height 11
click at [251, 117] on icon "button" at bounding box center [254, 116] width 7 height 7
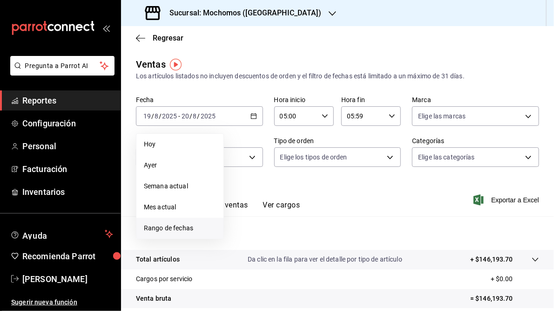
click at [165, 230] on span "Rango de fechas" at bounding box center [180, 228] width 72 height 10
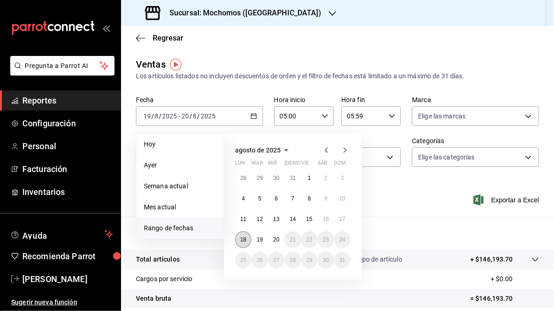
click at [242, 239] on abbr "18" at bounding box center [243, 239] width 6 height 7
click at [256, 238] on button "19" at bounding box center [259, 239] width 16 height 17
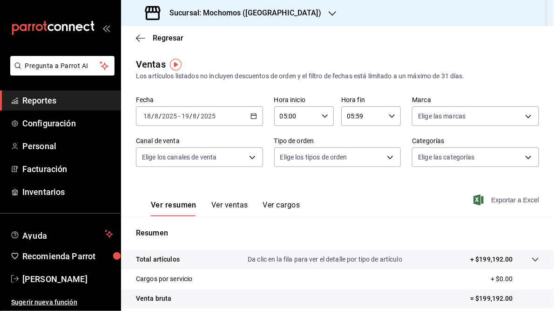
click at [493, 201] on span "Exportar a Excel" at bounding box center [507, 199] width 64 height 11
click at [503, 199] on span "Exportar a Excel" at bounding box center [507, 199] width 64 height 11
click at [329, 12] on icon "button" at bounding box center [332, 13] width 7 height 7
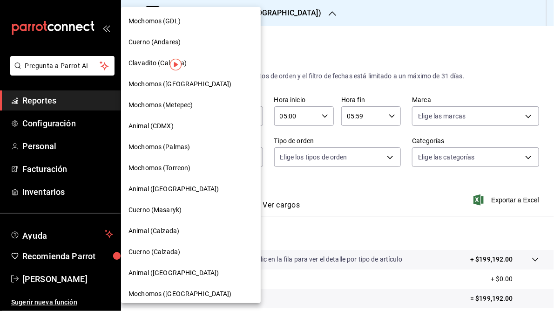
click at [147, 45] on span "Cuerno (Andares)" at bounding box center [155, 42] width 52 height 10
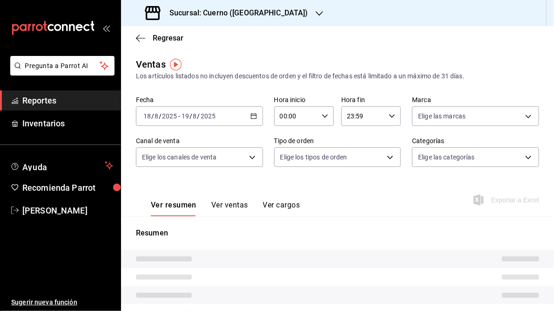
type input "05:00"
type input "05:59"
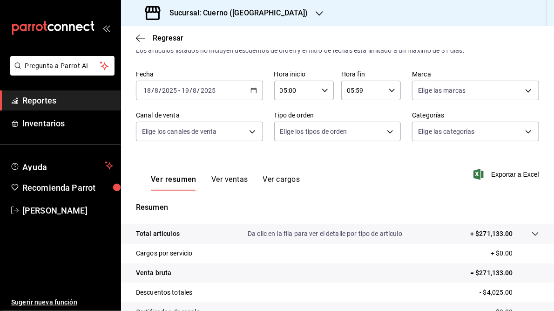
scroll to position [75, 0]
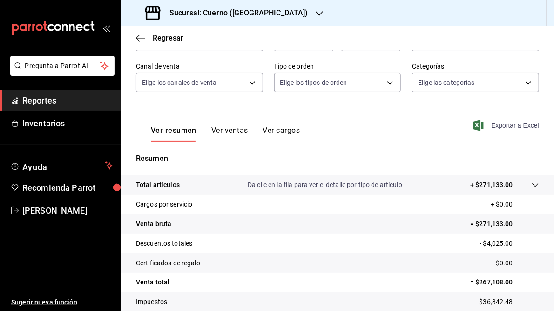
click at [497, 125] on span "Exportar a Excel" at bounding box center [507, 125] width 64 height 11
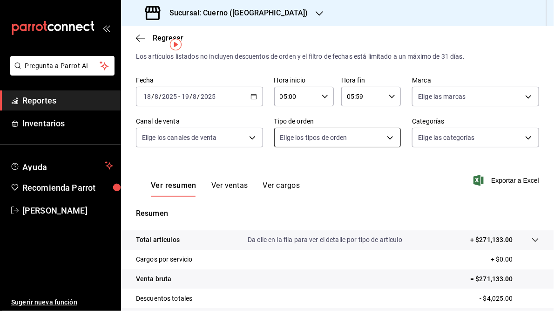
scroll to position [0, 0]
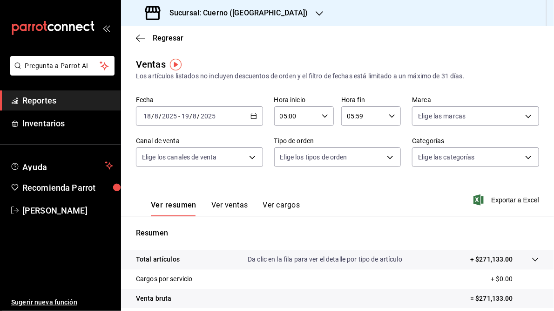
click at [251, 114] on icon "button" at bounding box center [254, 116] width 7 height 7
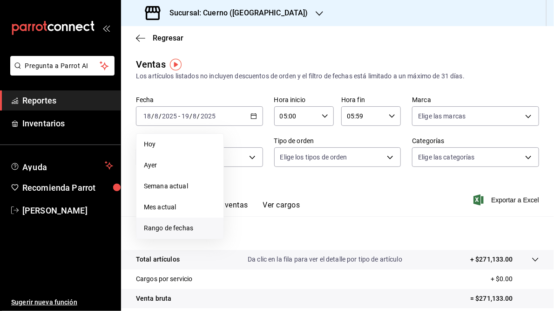
click at [174, 230] on span "Rango de fechas" at bounding box center [180, 228] width 72 height 10
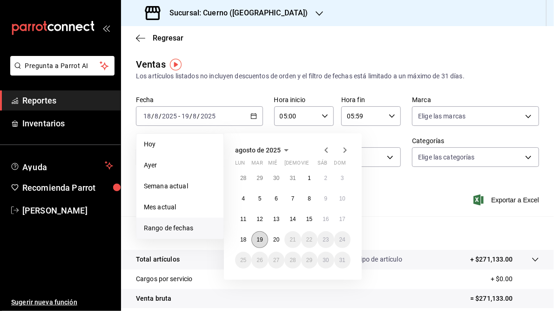
drag, startPoint x: 263, startPoint y: 240, endPoint x: 276, endPoint y: 239, distance: 12.6
click at [263, 239] on button "19" at bounding box center [259, 239] width 16 height 17
click at [280, 239] on button "20" at bounding box center [276, 239] width 16 height 17
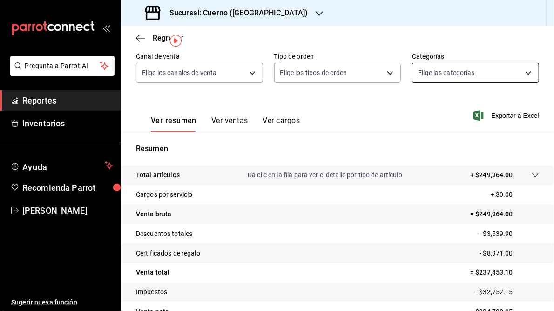
scroll to position [24, 0]
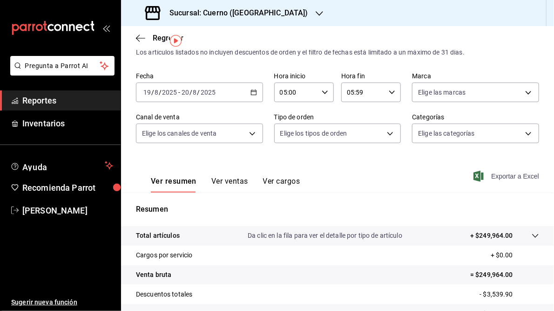
click at [492, 176] on span "Exportar a Excel" at bounding box center [507, 175] width 64 height 11
